Goal: Navigation & Orientation: Find specific page/section

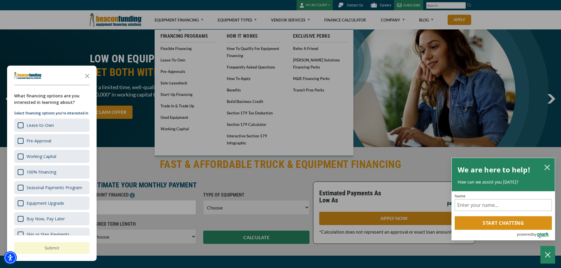
click at [172, 118] on div "button" at bounding box center [280, 134] width 561 height 268
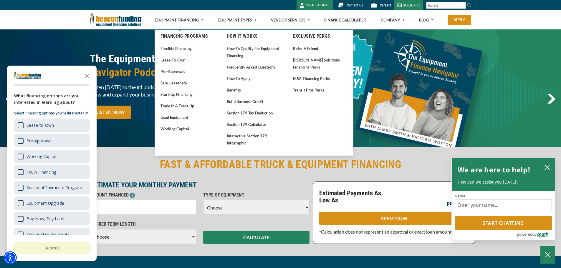
click at [172, 118] on link "Used Equipment" at bounding box center [188, 117] width 54 height 7
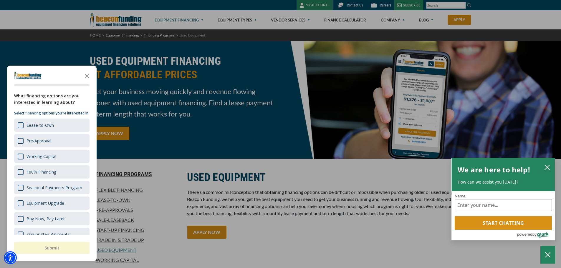
click at [356, 4] on div "button" at bounding box center [280, 134] width 561 height 268
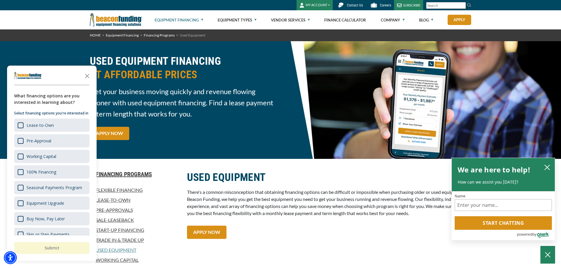
click at [349, 6] on span "Contact Us" at bounding box center [355, 5] width 16 height 4
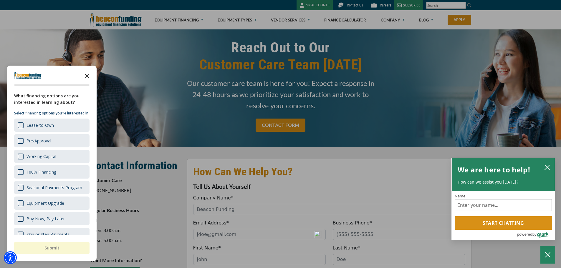
click at [87, 77] on polygon "Close the survey" at bounding box center [87, 76] width 4 height 4
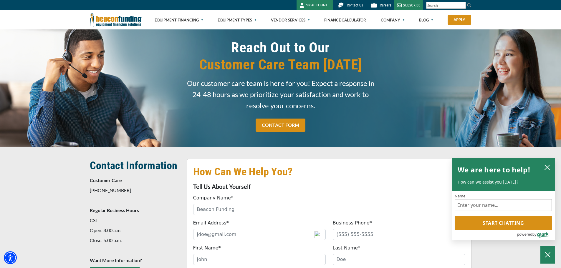
click at [110, 19] on img at bounding box center [116, 19] width 52 height 19
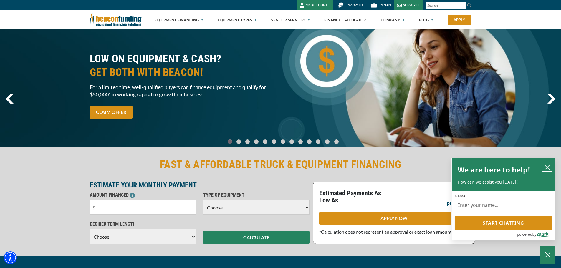
click at [548, 165] on icon "close chatbox" at bounding box center [547, 168] width 6 height 6
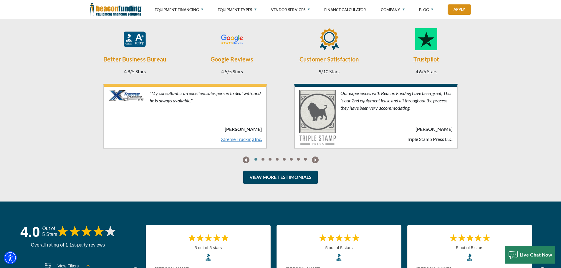
scroll to position [1360, 0]
